Goal: Communication & Community: Connect with others

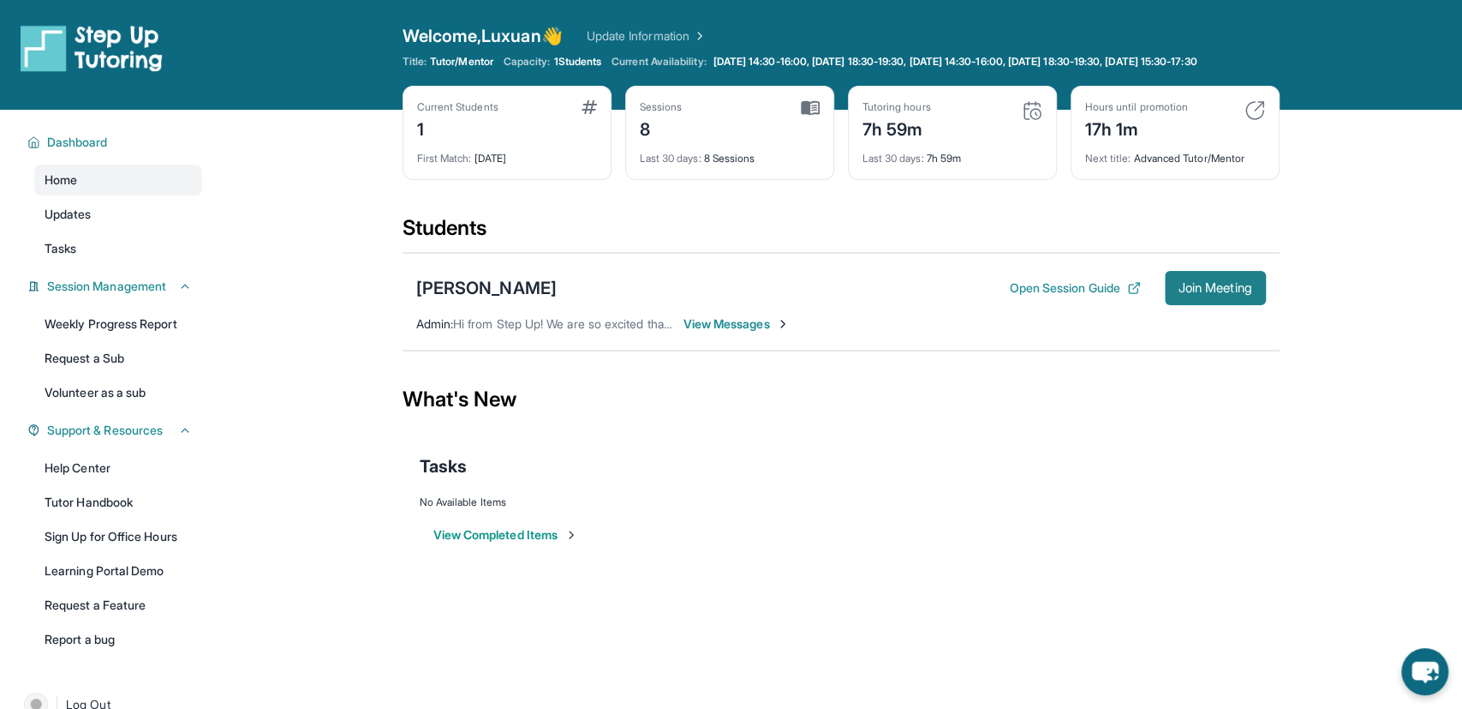
click at [1231, 293] on span "Join Meeting" at bounding box center [1216, 288] width 74 height 10
click at [1224, 287] on button "Join Meeting" at bounding box center [1215, 288] width 101 height 34
click at [1061, 466] on div "Tasks" at bounding box center [841, 466] width 843 height 24
click at [770, 332] on span "View Messages" at bounding box center [737, 323] width 107 height 17
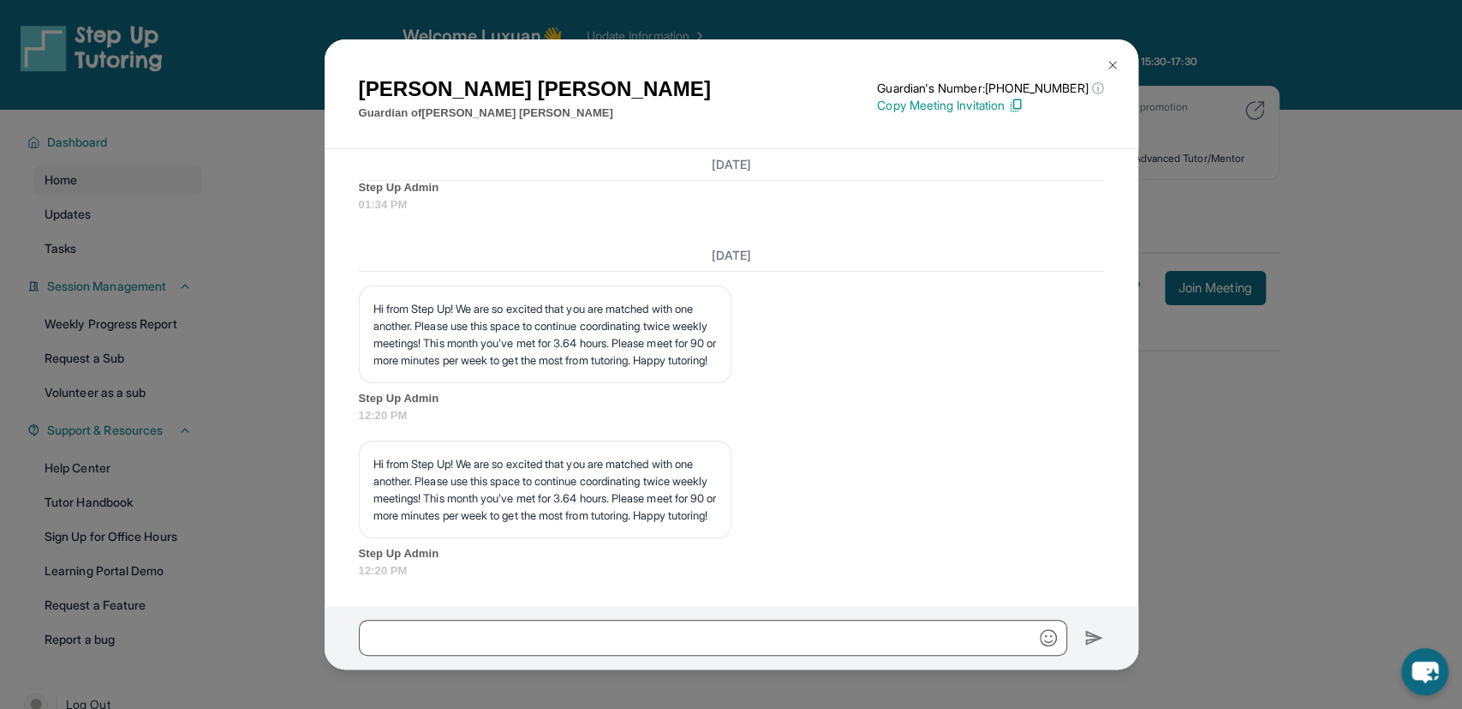
scroll to position [3803, 0]
click at [1337, 421] on div "Starling Valadez Guardian of Leah Lazcano-Valadez Guardian's Number: +168920738…" at bounding box center [731, 354] width 1462 height 709
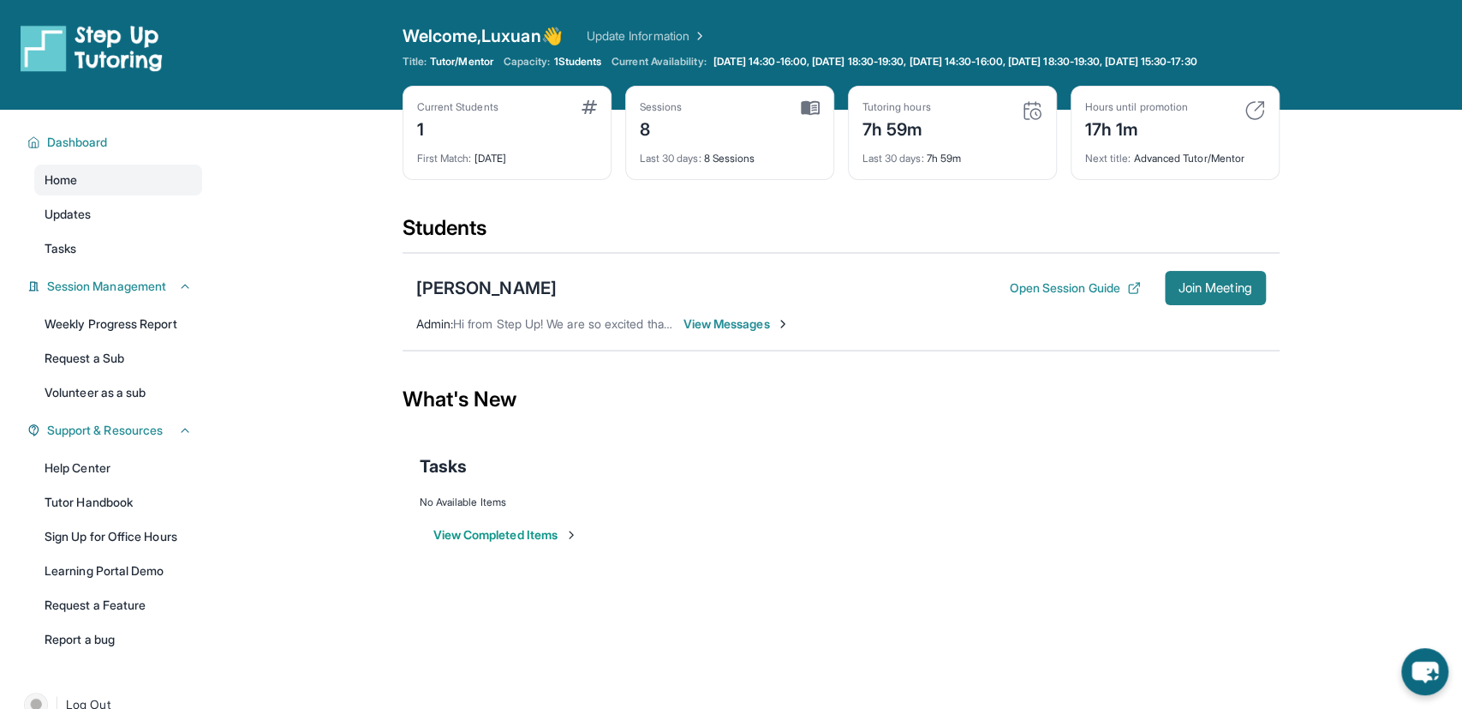
click at [1219, 293] on span "Join Meeting" at bounding box center [1216, 288] width 74 height 10
click at [943, 131] on div "Tutoring hours 7h 59m" at bounding box center [953, 120] width 180 height 41
click at [931, 114] on div "Tutoring hours" at bounding box center [897, 107] width 69 height 14
